Goal: Download file/media

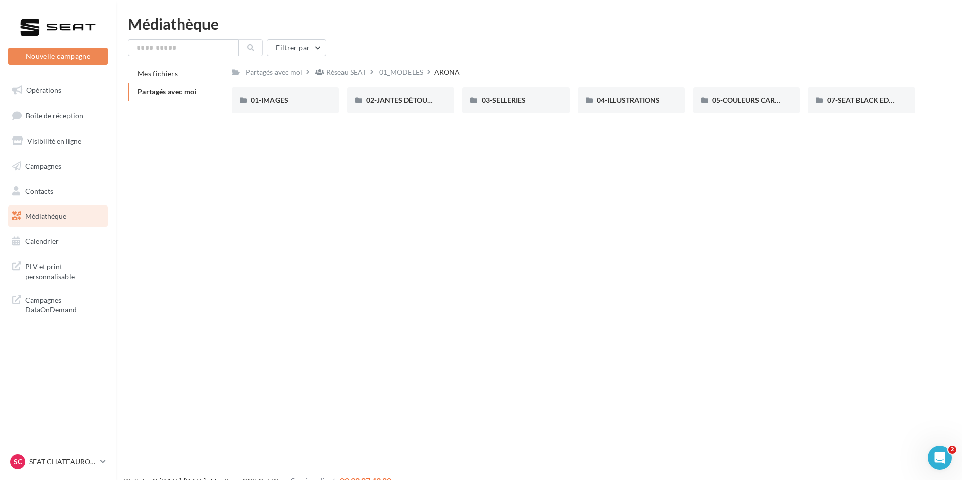
click at [171, 91] on span "Partagés avec moi" at bounding box center [167, 91] width 59 height 9
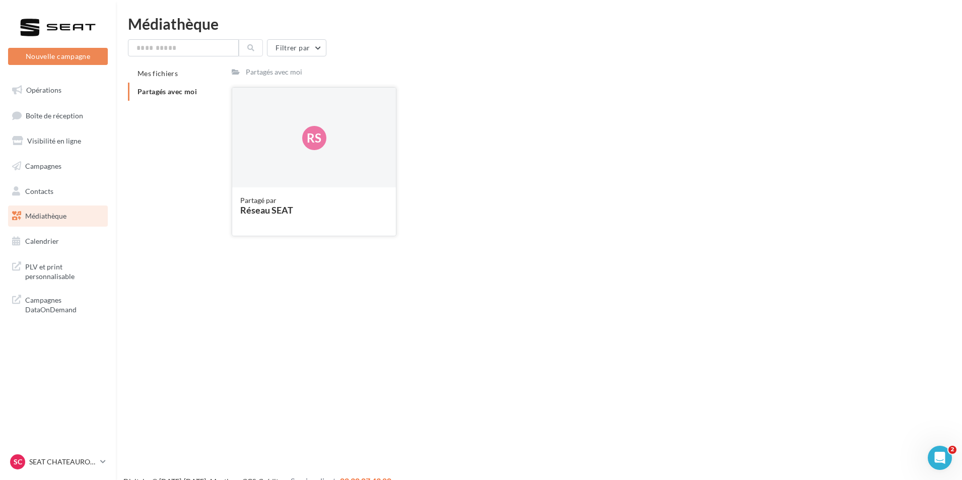
click at [288, 206] on div "Réseau SEAT" at bounding box center [314, 210] width 148 height 9
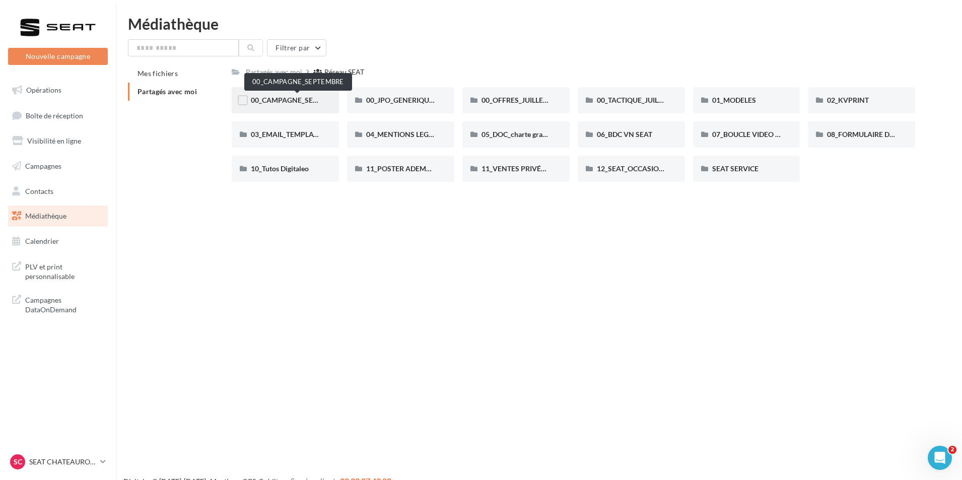
click at [310, 101] on span "00_CAMPAGNE_SEPTEMBRE" at bounding box center [298, 100] width 94 height 9
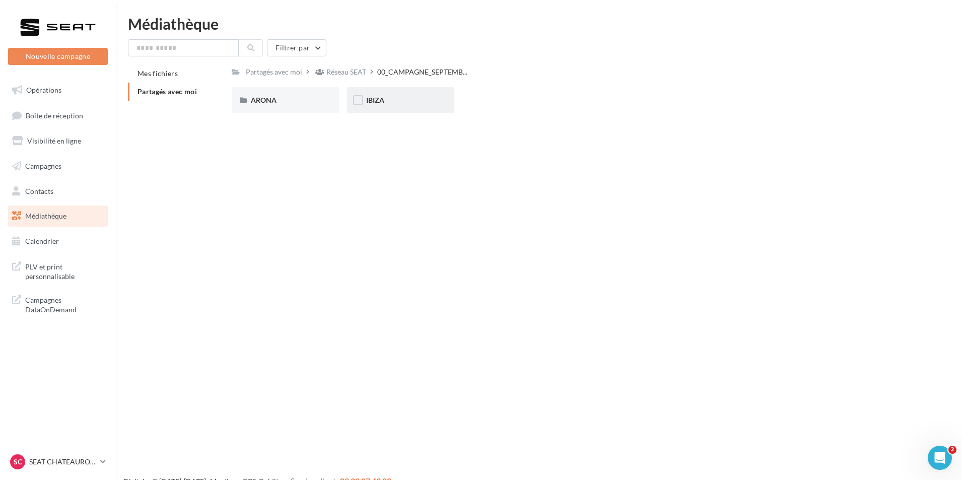
click at [398, 98] on div "IBIZA" at bounding box center [400, 100] width 69 height 10
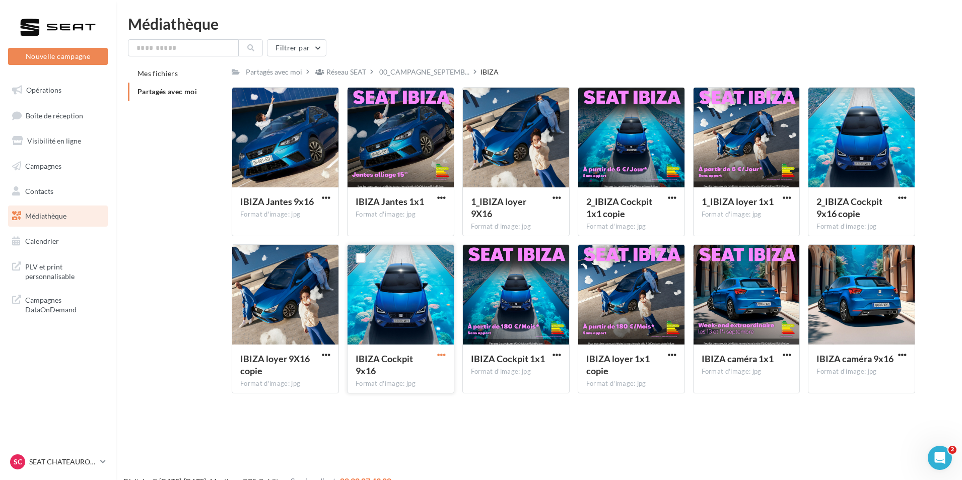
click at [440, 355] on span "button" at bounding box center [441, 355] width 9 height 9
click at [904, 355] on span "button" at bounding box center [902, 355] width 9 height 9
click at [848, 378] on button "Télécharger" at bounding box center [858, 375] width 101 height 26
click at [58, 217] on span "Médiathèque" at bounding box center [45, 216] width 41 height 9
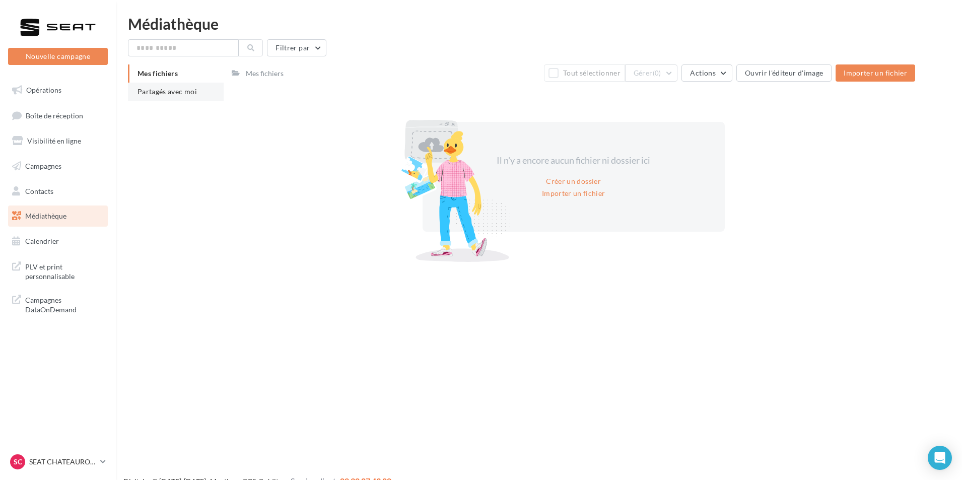
click at [193, 97] on li "Partagés avec moi" at bounding box center [176, 92] width 96 height 18
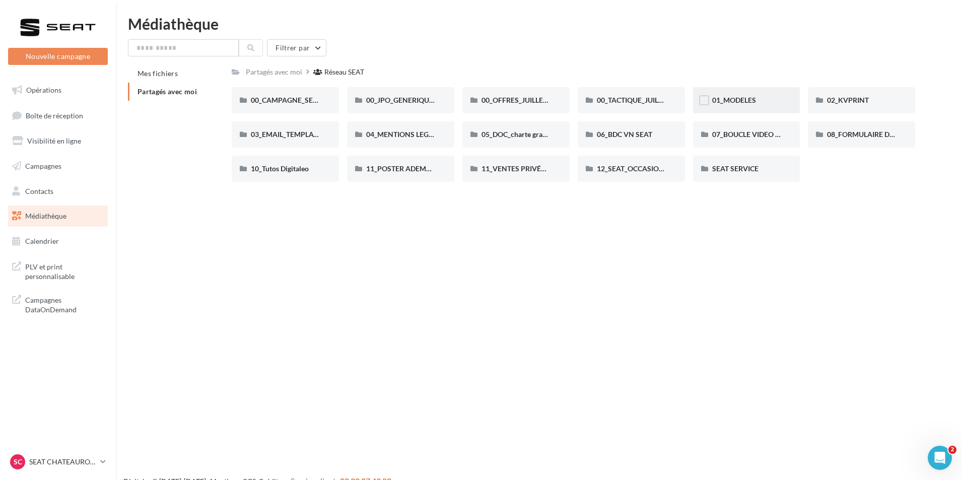
click at [772, 95] on div "01_MODELES" at bounding box center [747, 100] width 69 height 10
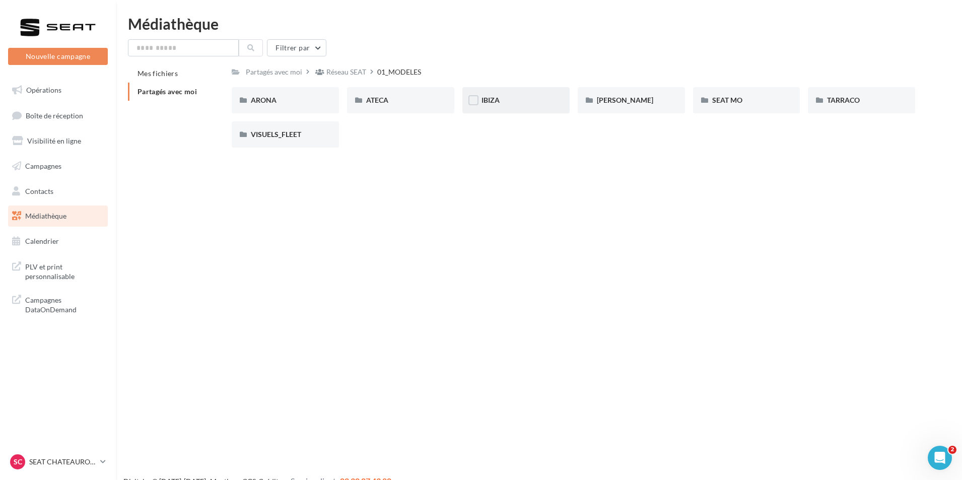
click at [512, 103] on div "IBIZA" at bounding box center [516, 100] width 69 height 10
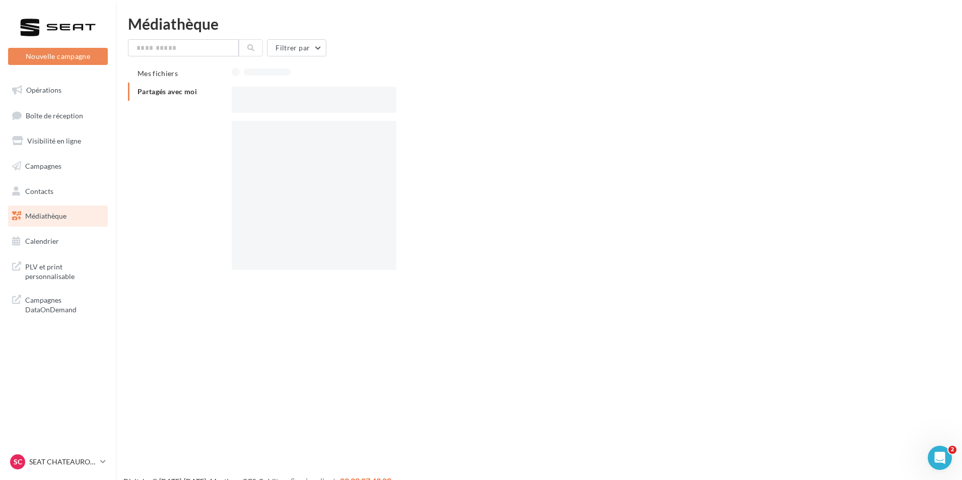
click at [512, 103] on div at bounding box center [578, 100] width 692 height 26
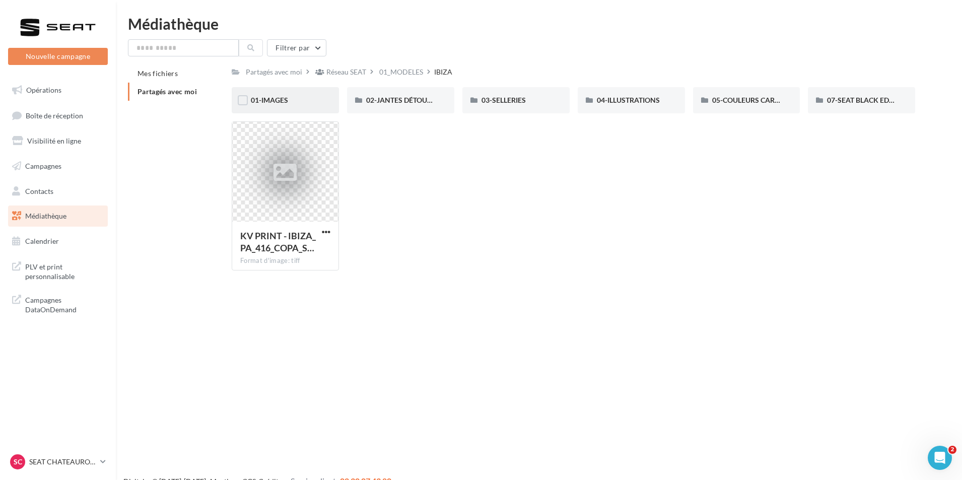
click at [321, 102] on div "01-IMAGES" at bounding box center [285, 100] width 107 height 26
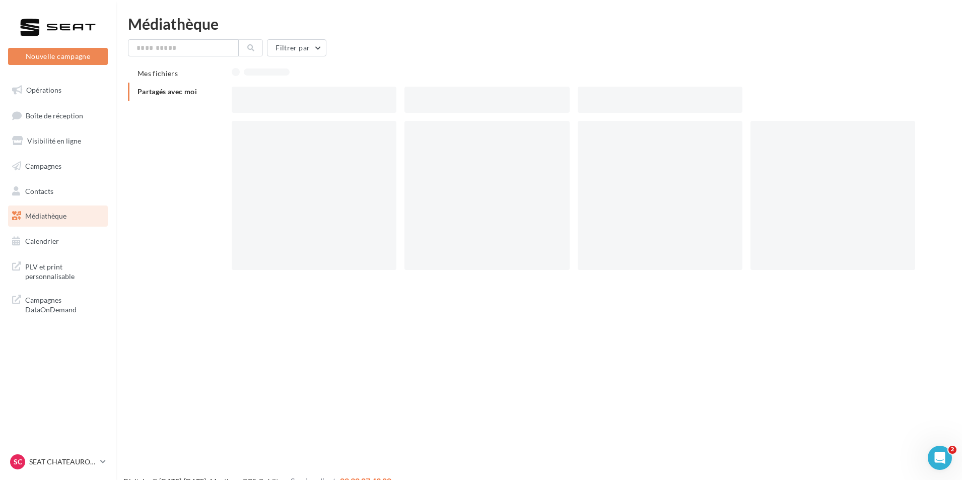
click at [321, 102] on div at bounding box center [314, 100] width 165 height 26
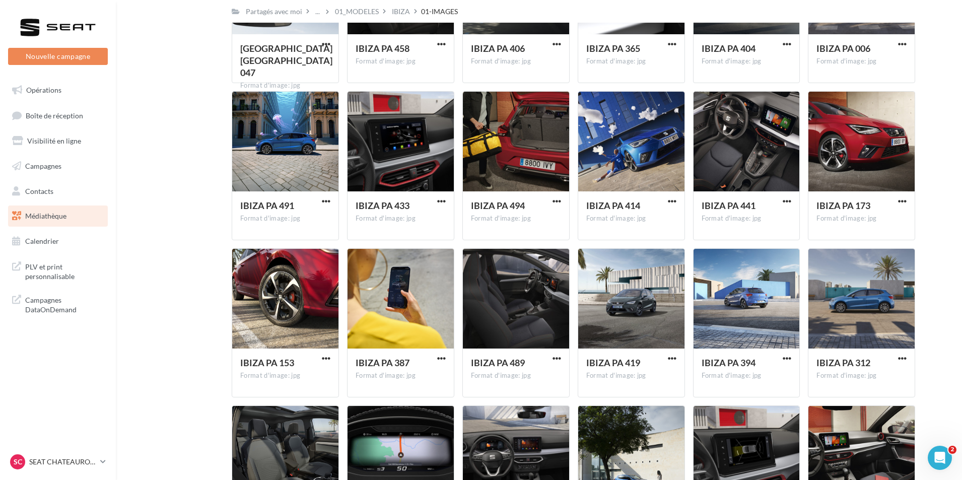
scroll to position [2984, 0]
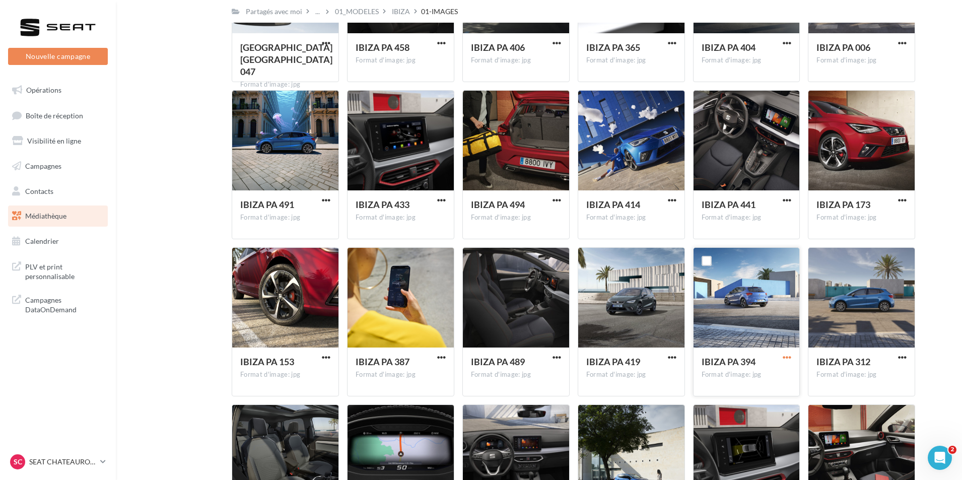
click at [789, 356] on span "button" at bounding box center [787, 357] width 9 height 9
click at [753, 374] on button "Télécharger" at bounding box center [743, 378] width 101 height 26
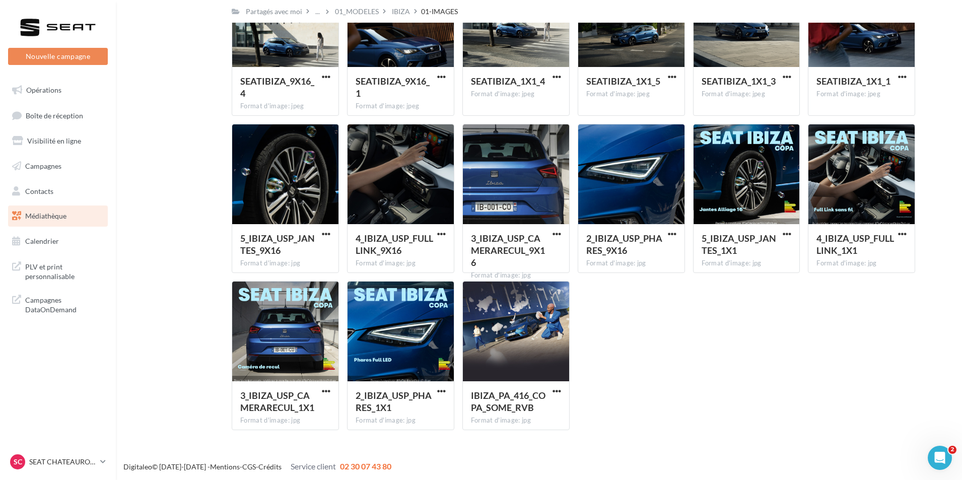
scroll to position [5152, 0]
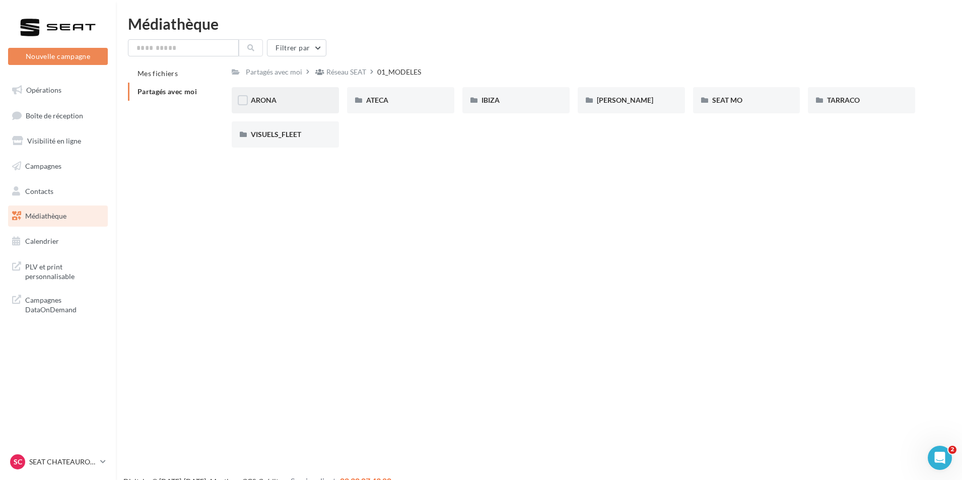
click at [307, 105] on div "ARONA" at bounding box center [285, 100] width 69 height 10
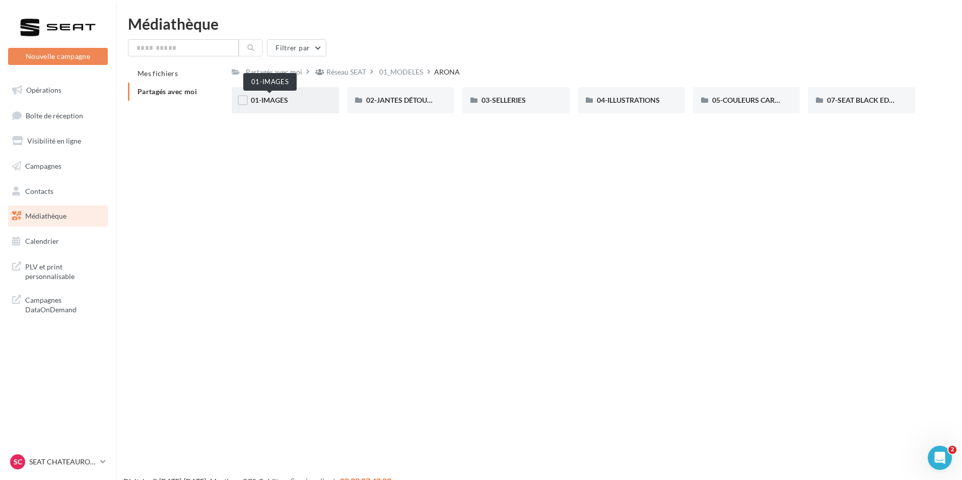
click at [276, 96] on span "01-IMAGES" at bounding box center [269, 100] width 37 height 9
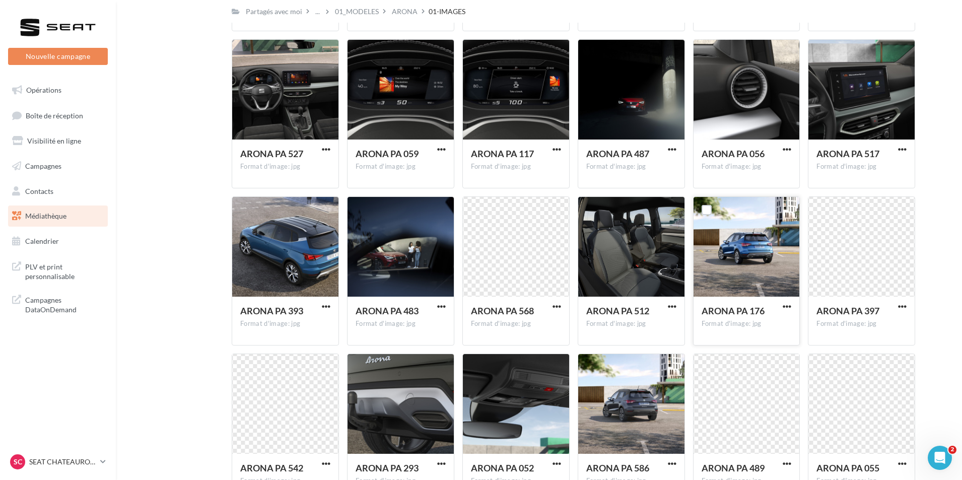
scroll to position [223, 0]
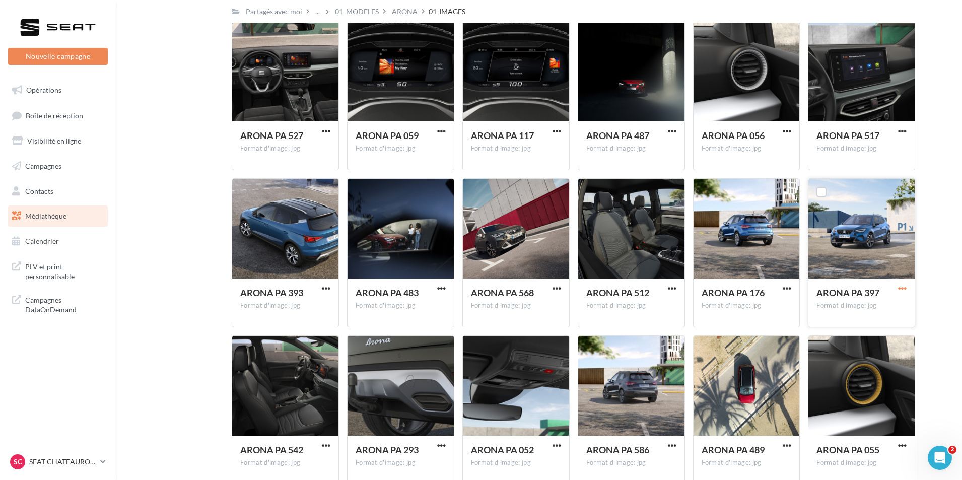
click at [903, 288] on span "button" at bounding box center [902, 288] width 9 height 9
click at [872, 309] on button "Télécharger" at bounding box center [858, 309] width 101 height 26
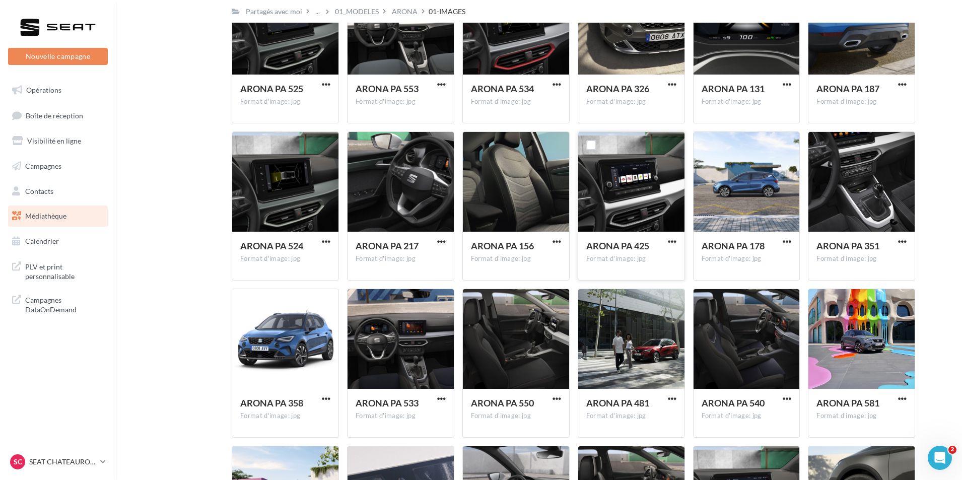
scroll to position [3117, 0]
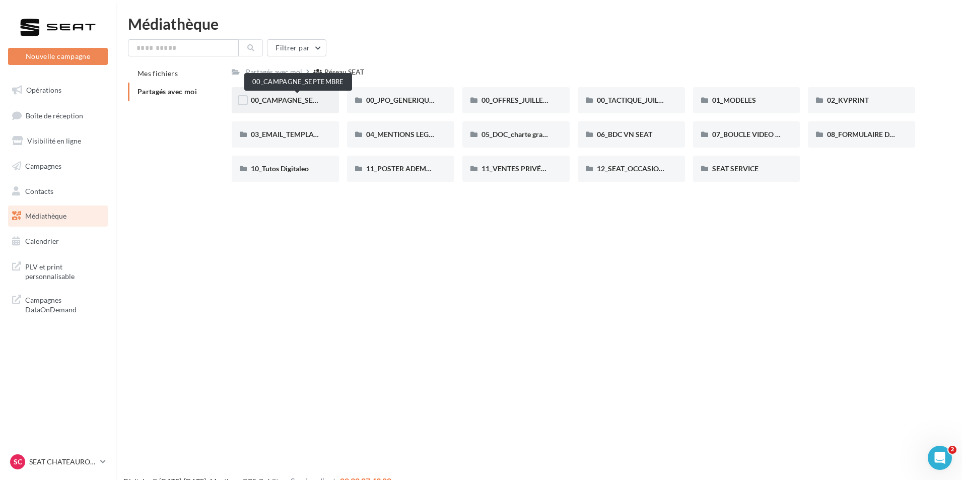
click at [313, 99] on span "00_CAMPAGNE_SEPTEMBRE" at bounding box center [298, 100] width 94 height 9
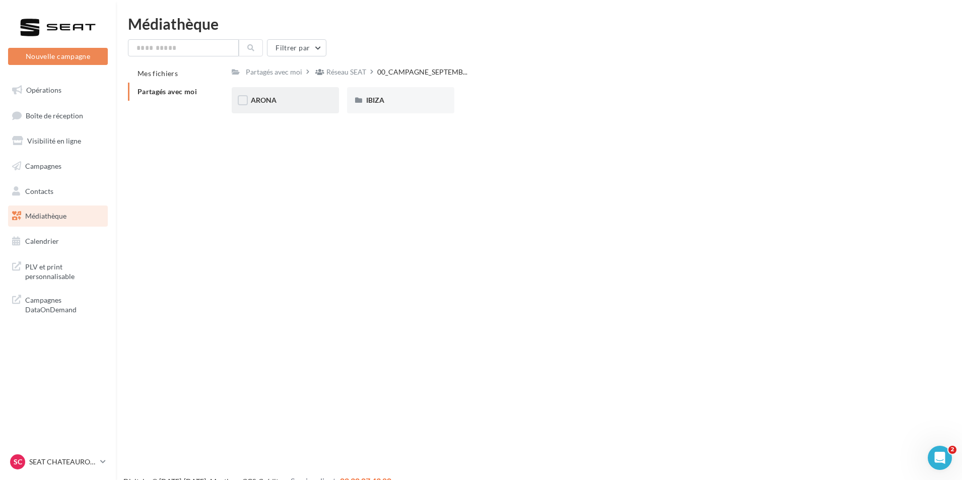
click at [314, 100] on div "ARONA" at bounding box center [285, 100] width 69 height 10
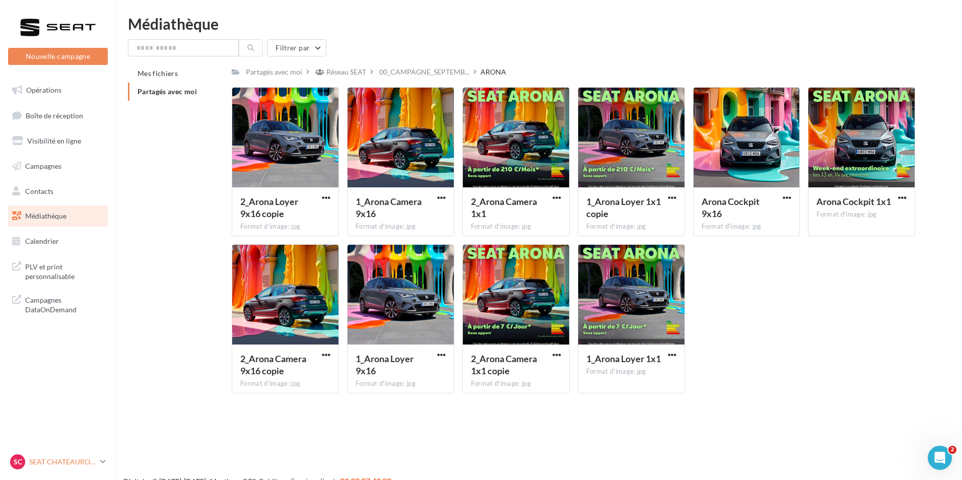
click at [72, 466] on p "SEAT CHATEAUROUX" at bounding box center [62, 462] width 67 height 10
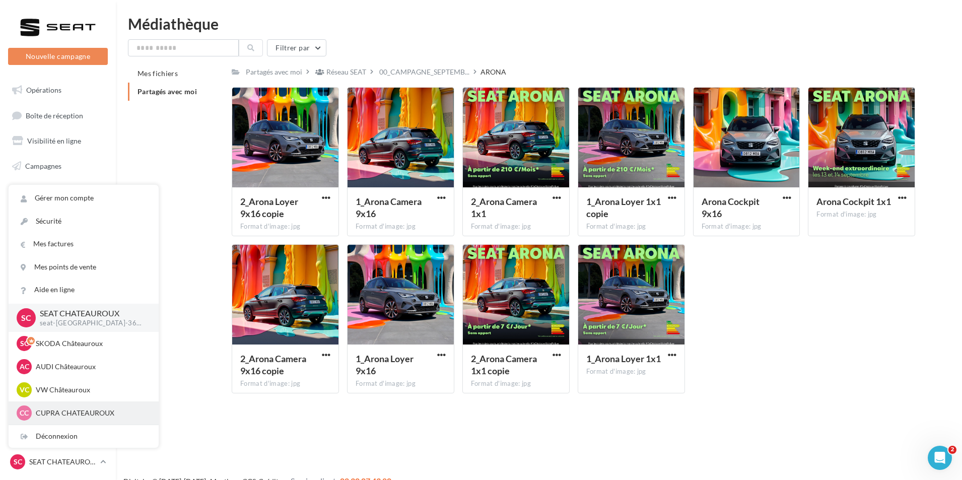
click at [98, 412] on p "CUPRA CHATEAUROUX" at bounding box center [91, 413] width 111 height 10
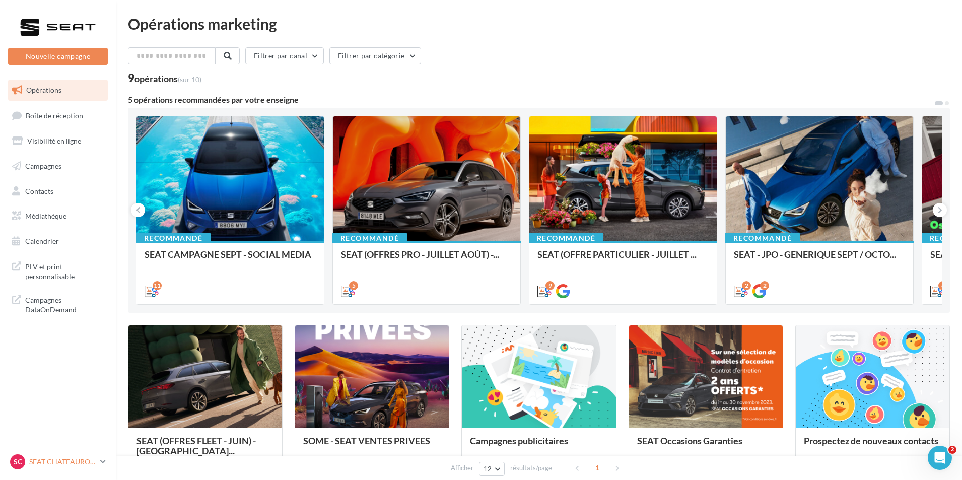
click at [52, 467] on div "SC SEAT [GEOGRAPHIC_DATA] seat-[GEOGRAPHIC_DATA]-36007" at bounding box center [53, 462] width 86 height 15
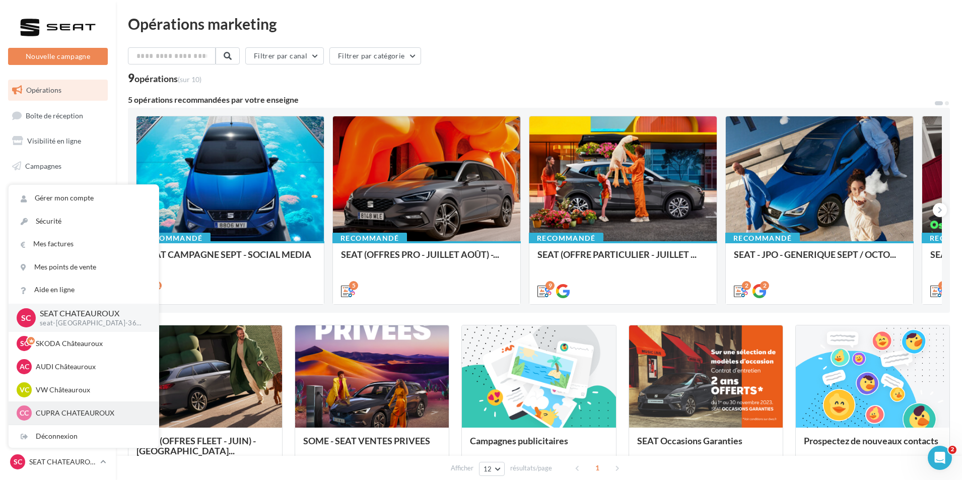
click at [69, 407] on div "CC CUPRA CHATEAUROUX cupra-[GEOGRAPHIC_DATA]-36007" at bounding box center [84, 413] width 134 height 15
